Goal: Information Seeking & Learning: Learn about a topic

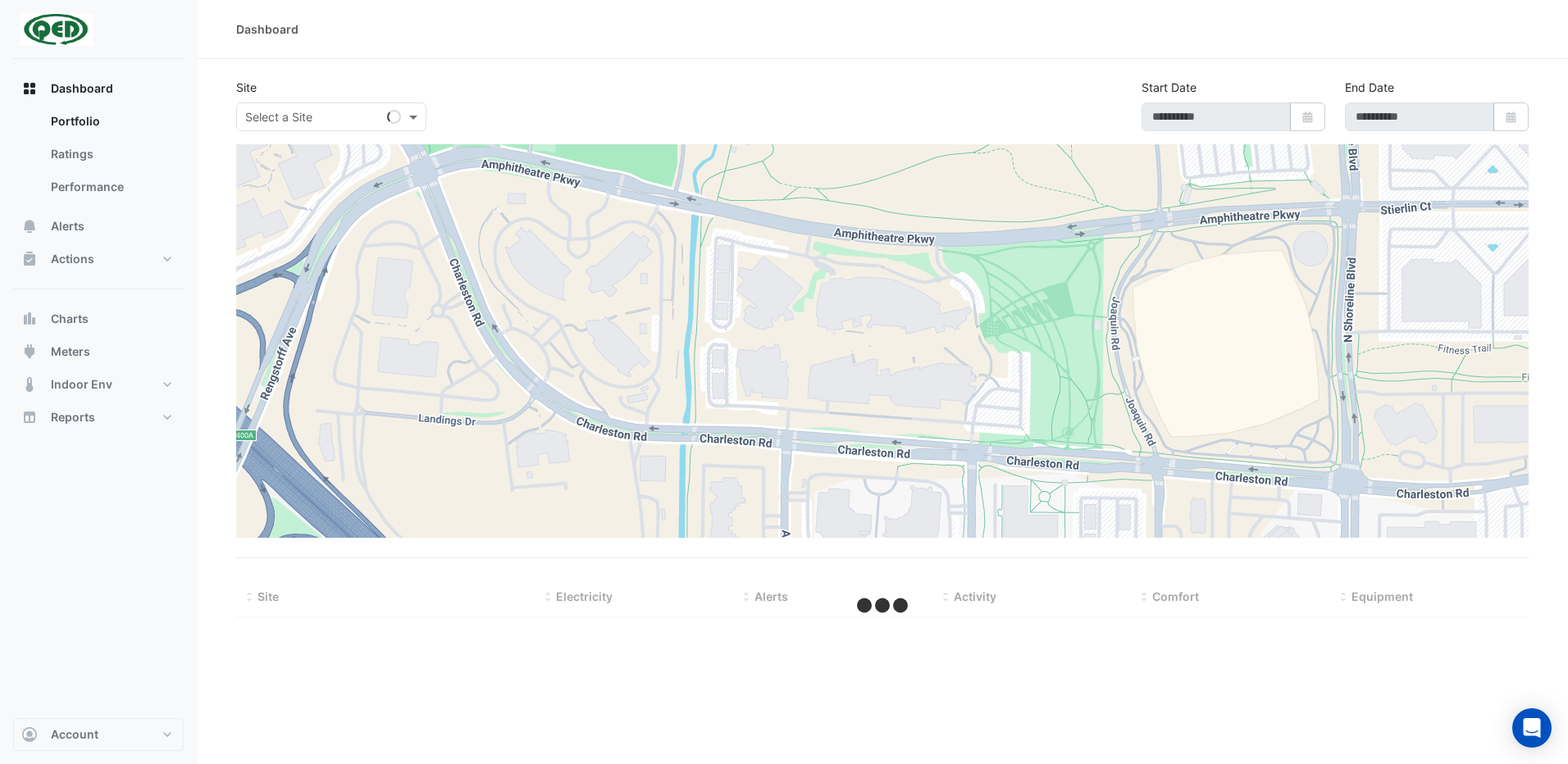
type input "**********"
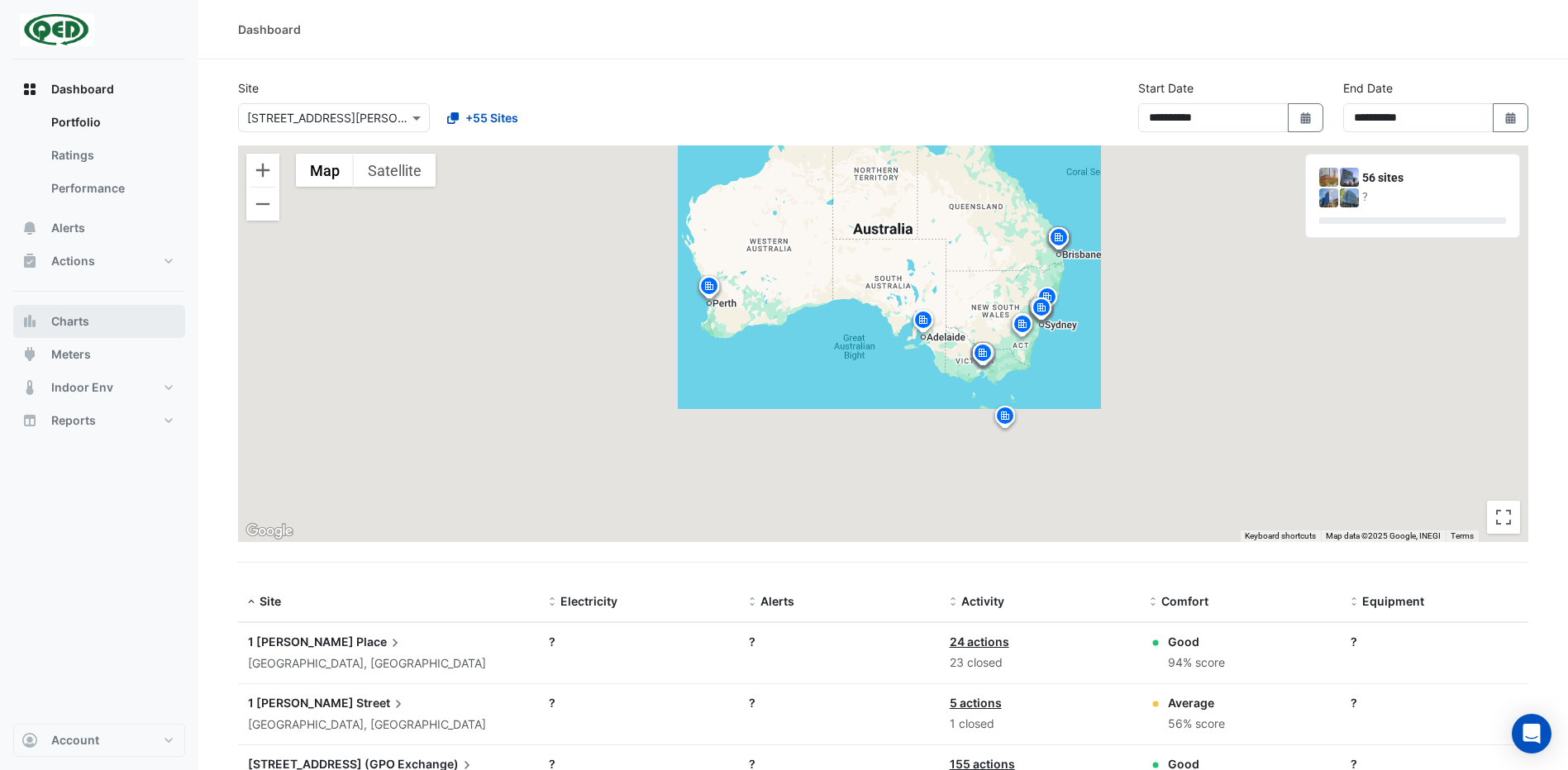
click at [100, 325] on button "Charts" at bounding box center [99, 321] width 172 height 33
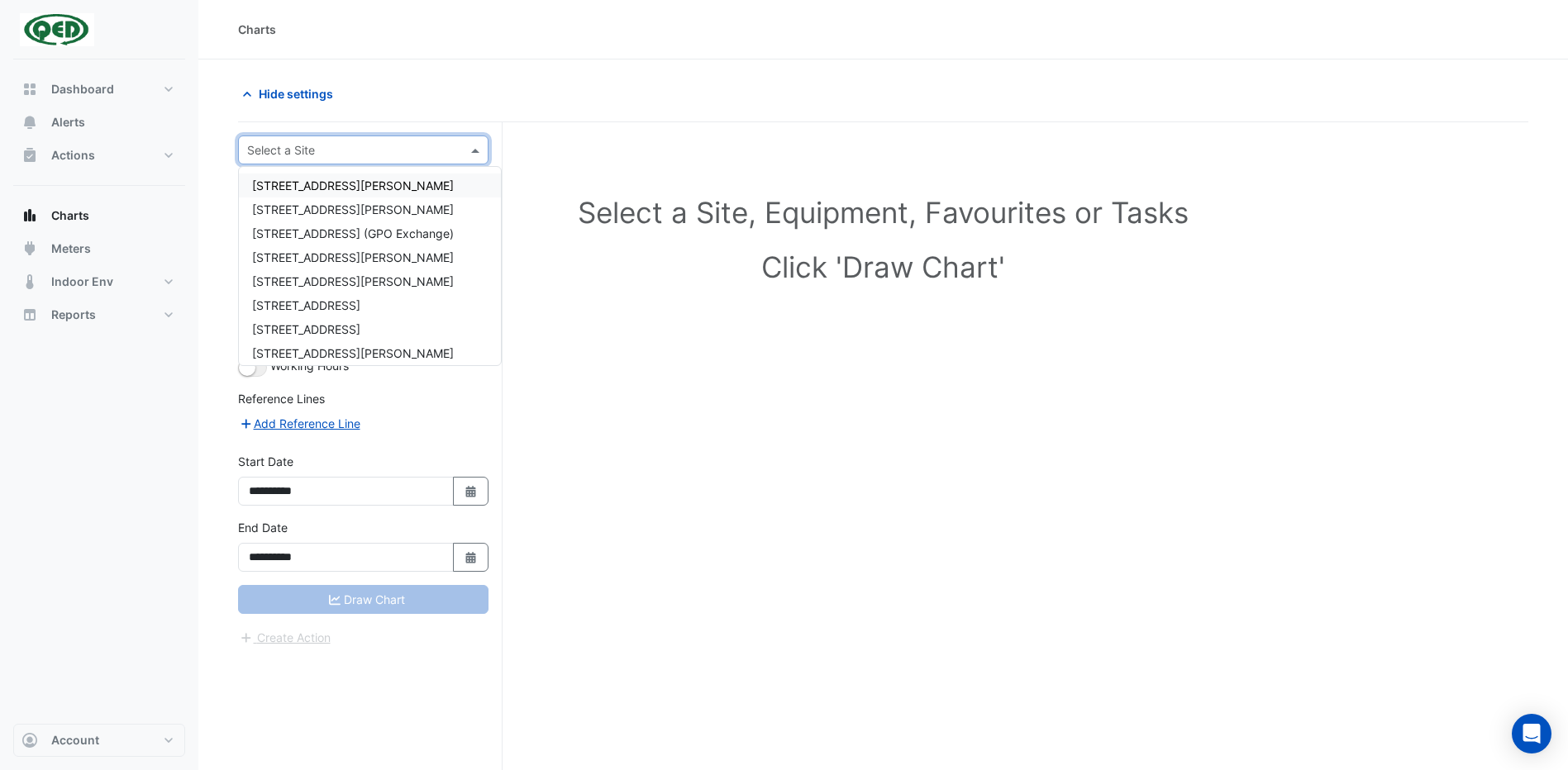
click at [477, 152] on span at bounding box center [478, 150] width 21 height 18
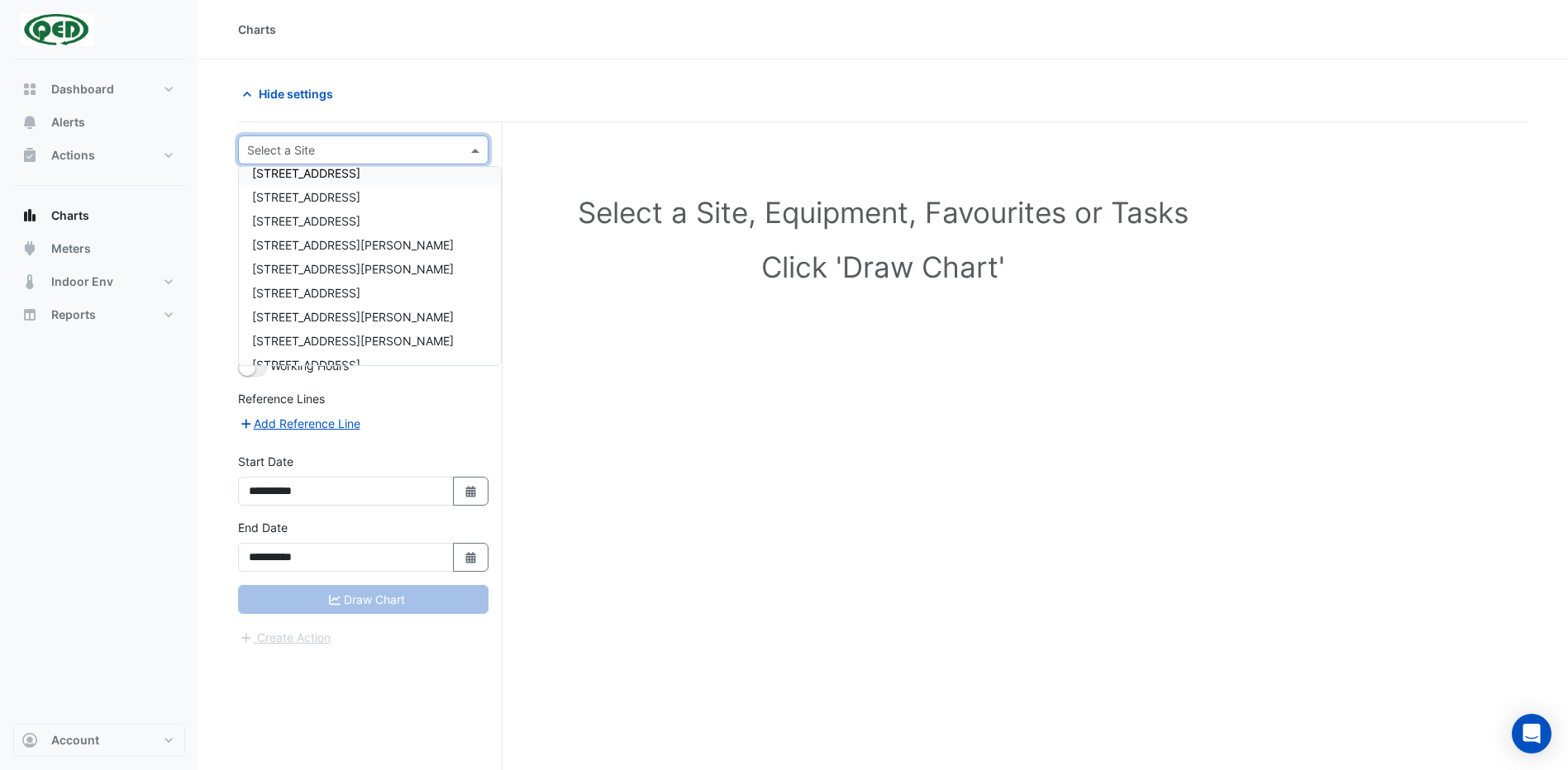
scroll to position [910, 0]
click at [355, 300] on div "[STREET_ADDRESS][PERSON_NAME]" at bounding box center [370, 306] width 262 height 24
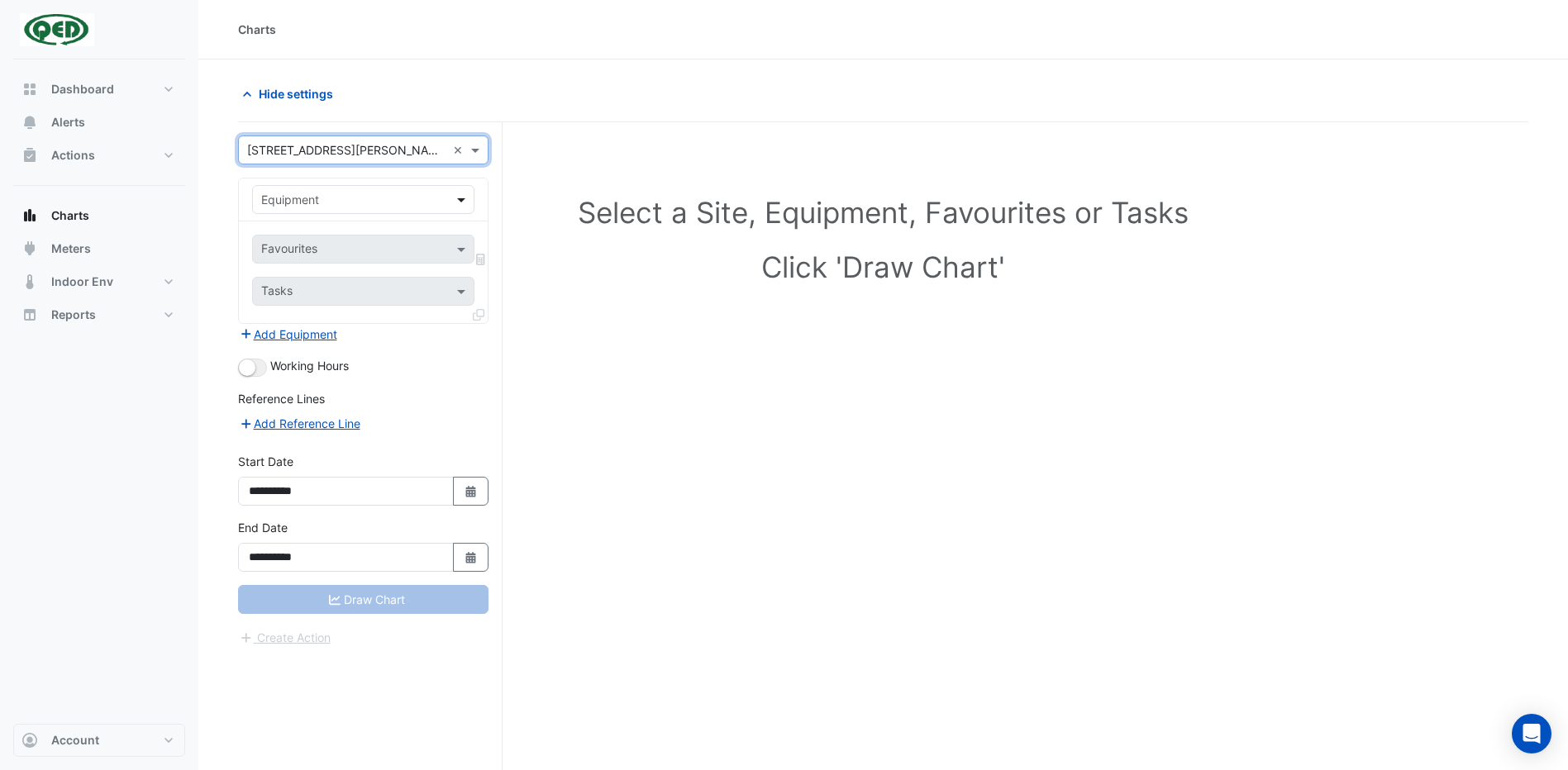
click at [463, 201] on span at bounding box center [464, 199] width 21 height 18
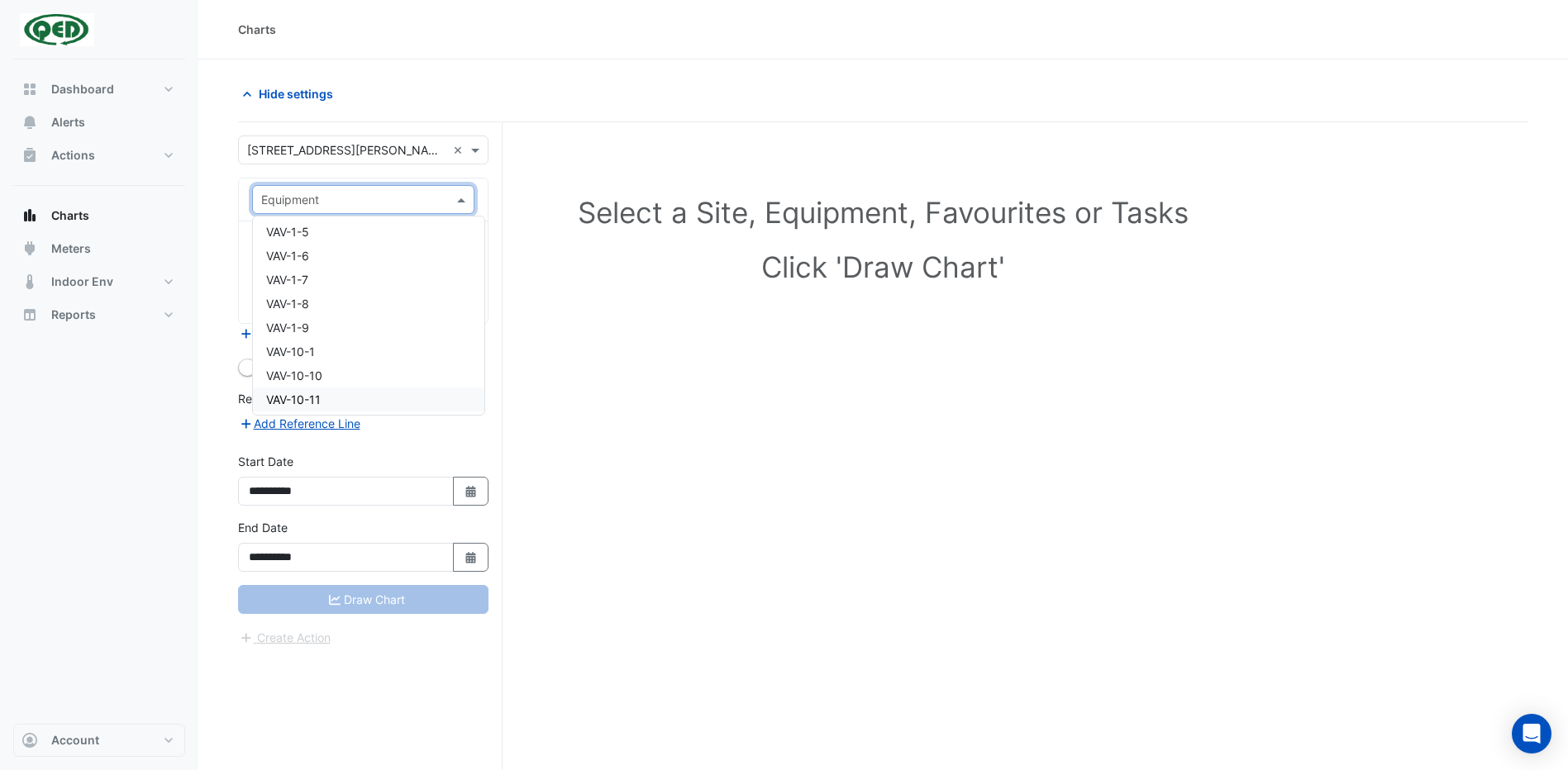
scroll to position [6200, 0]
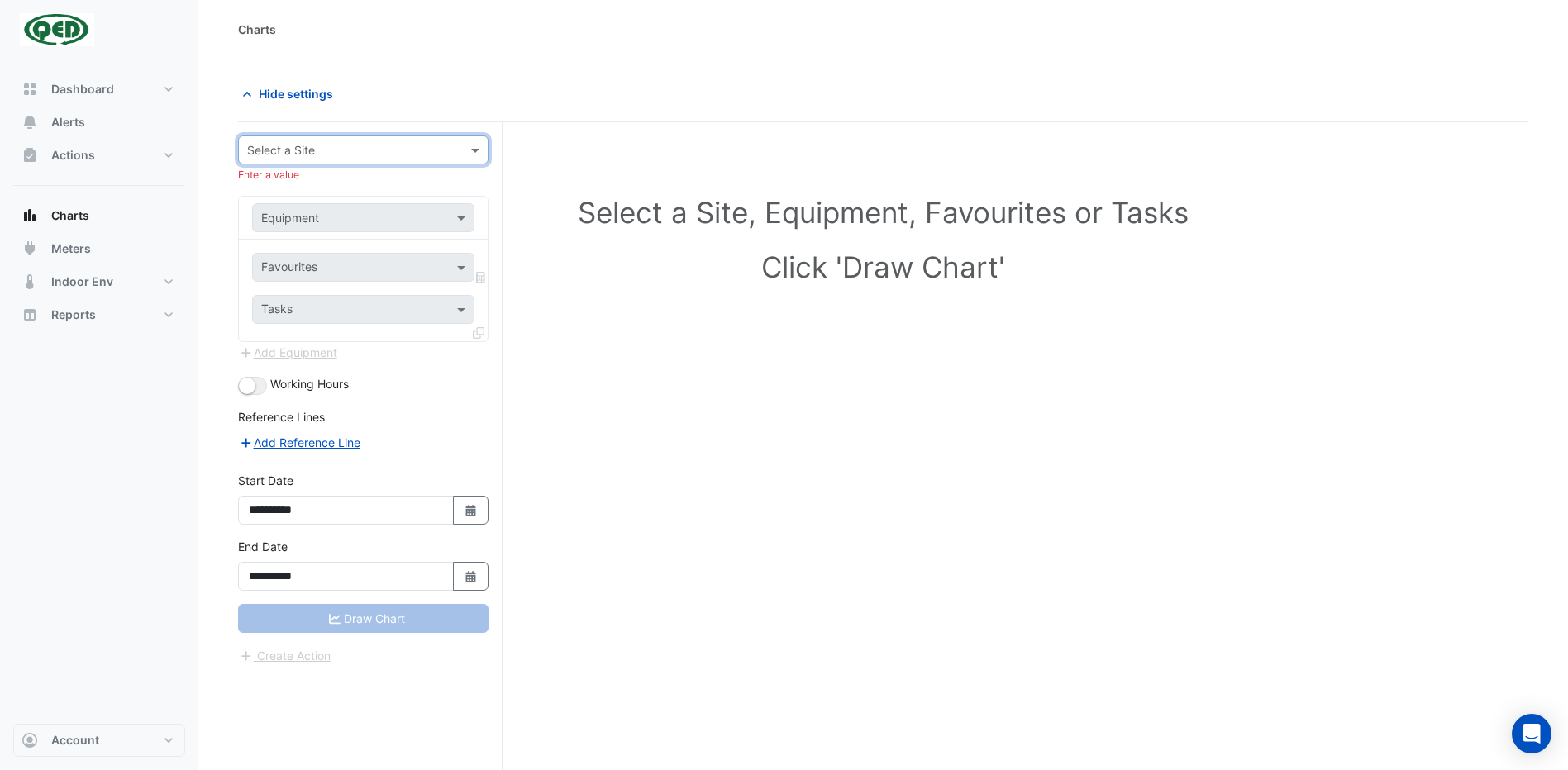
click at [435, 149] on input "text" at bounding box center [347, 151] width 199 height 18
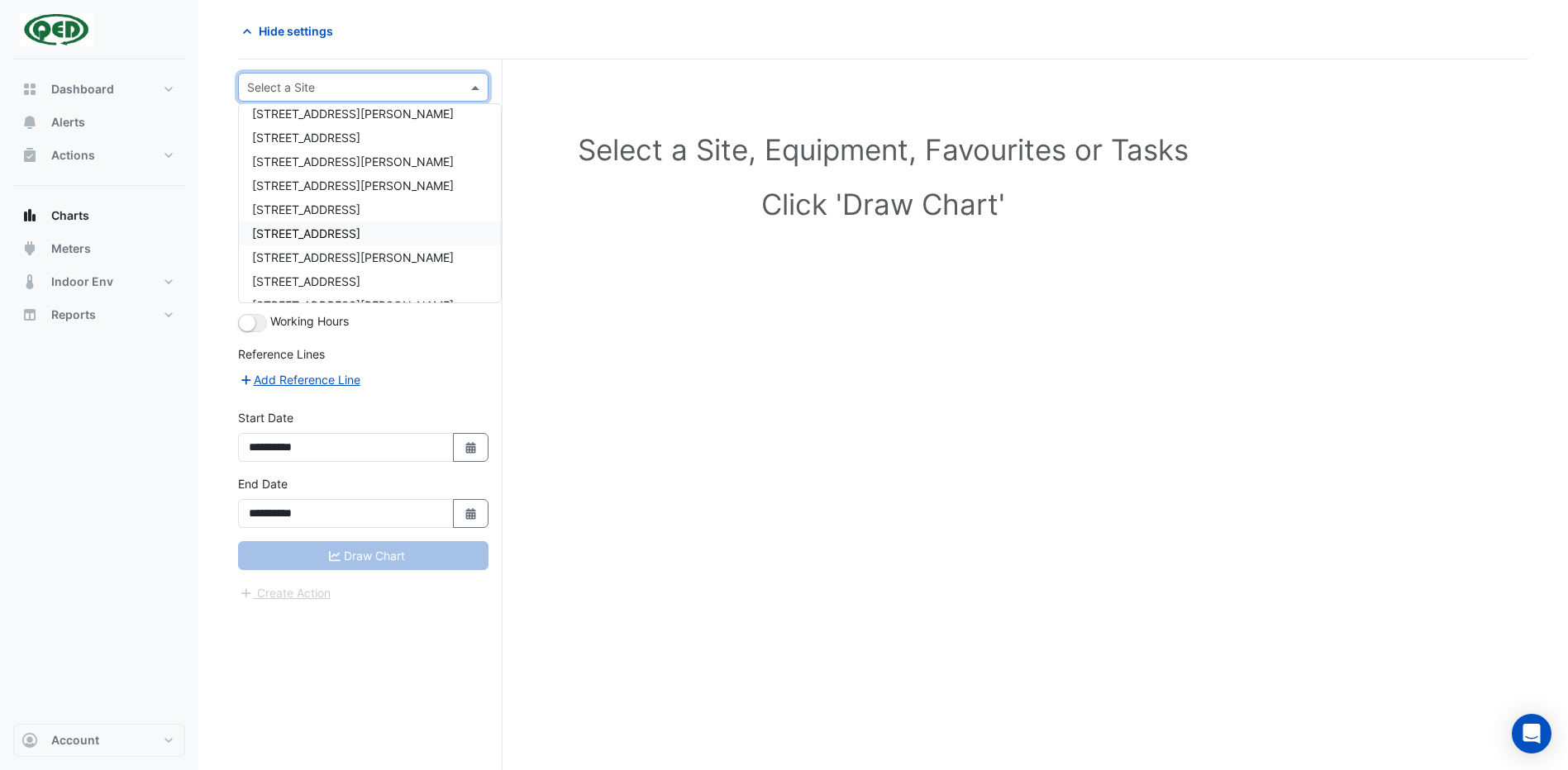
scroll to position [910, 0]
click at [320, 197] on span "[STREET_ADDRESS][PERSON_NAME]" at bounding box center [353, 197] width 202 height 14
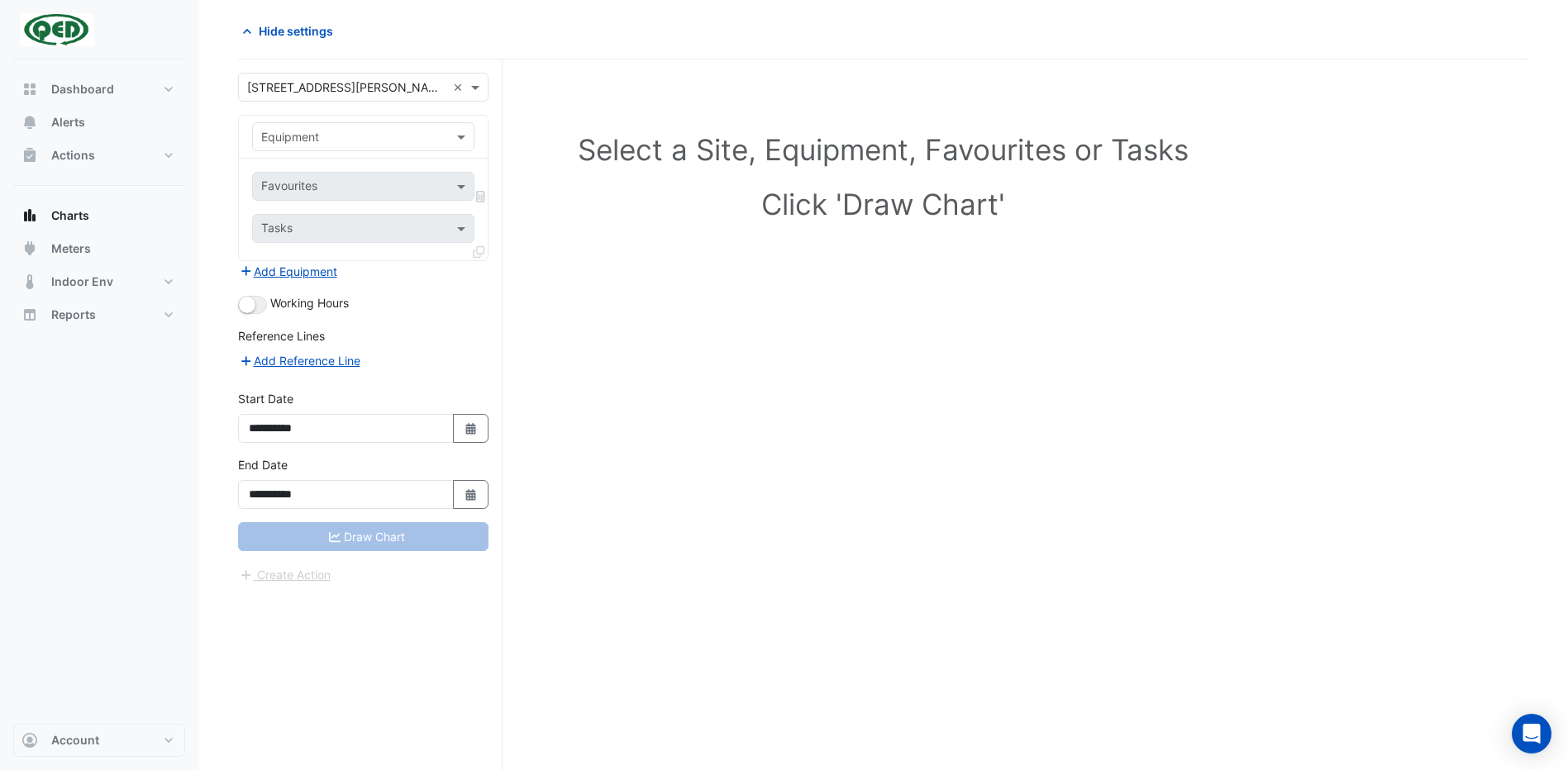
click at [445, 130] on div at bounding box center [363, 137] width 220 height 19
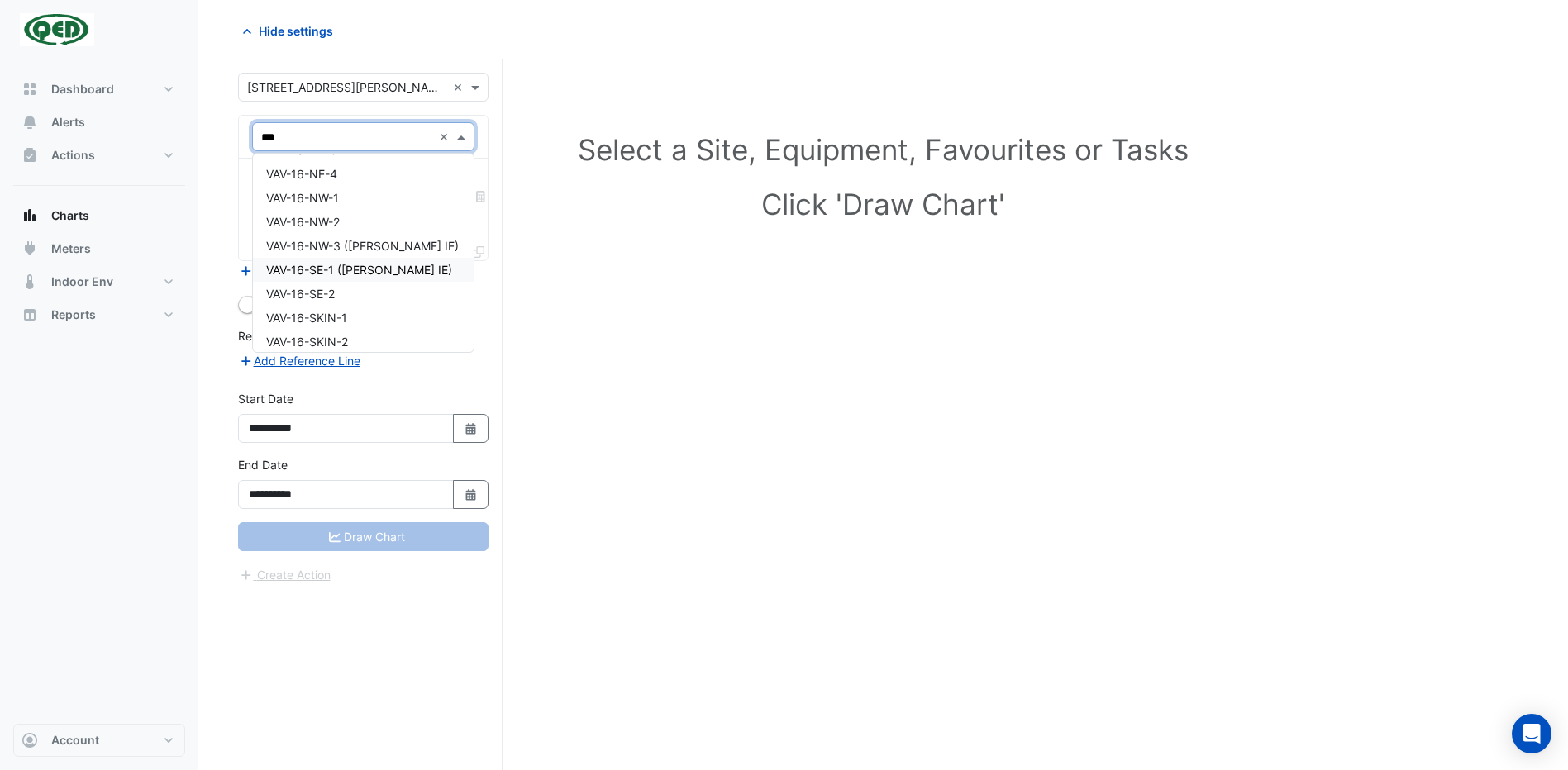
scroll to position [10581, 0]
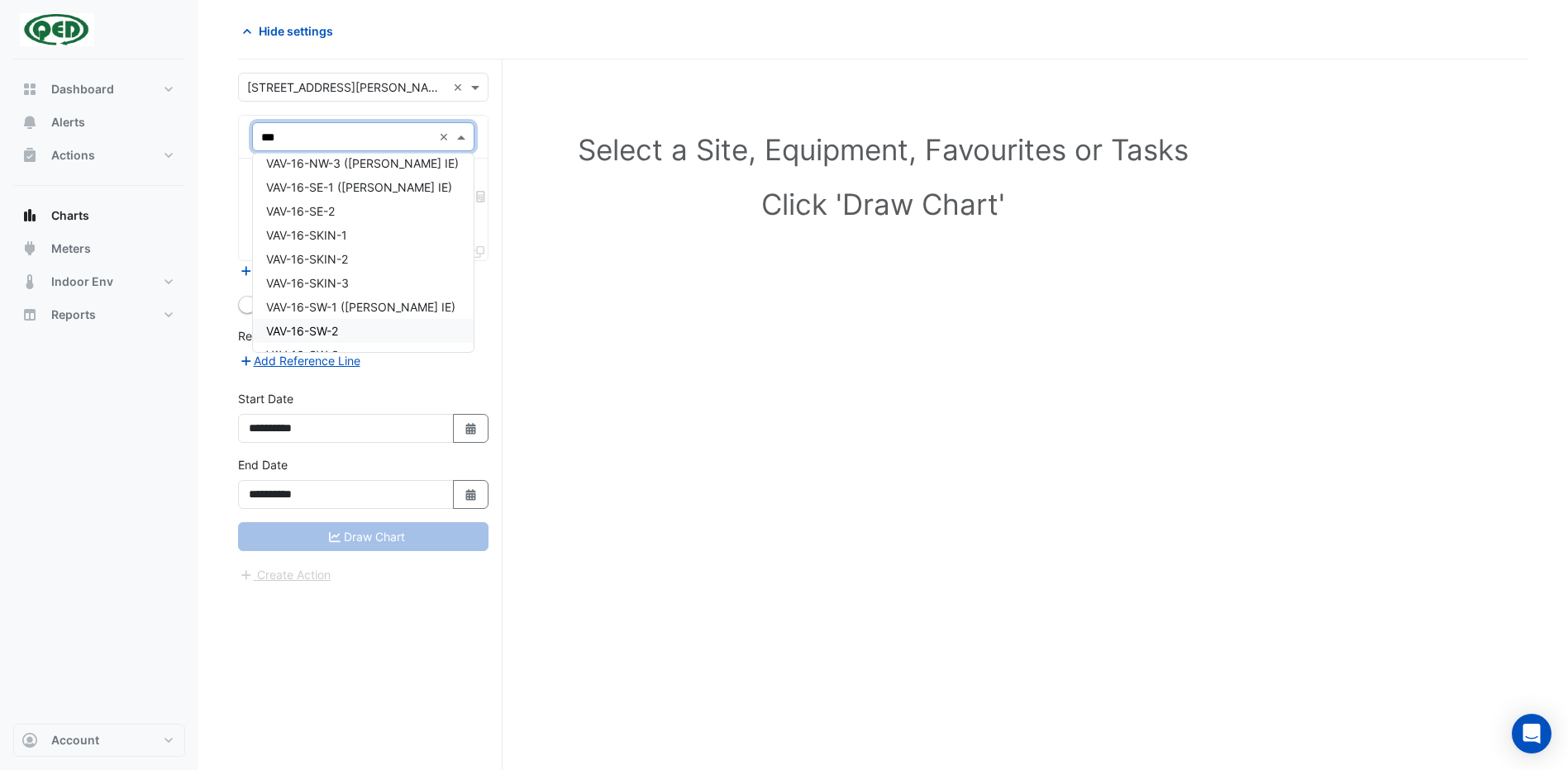
type input "***"
